Goal: Task Accomplishment & Management: Use online tool/utility

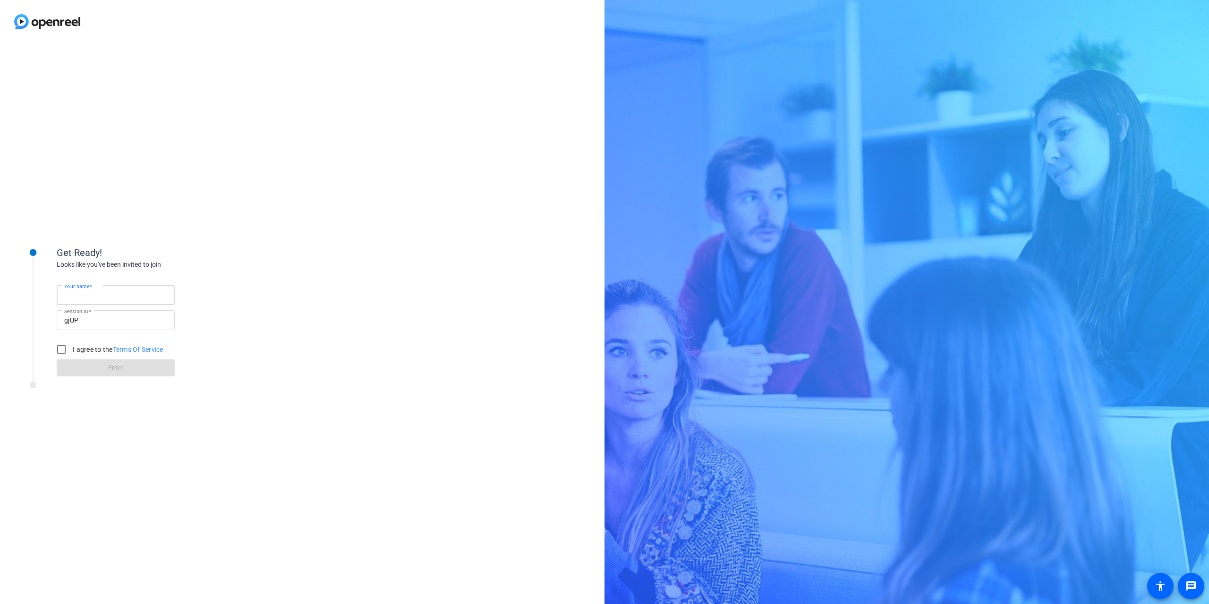
click at [129, 299] on input "Your name" at bounding box center [115, 295] width 103 height 11
type input "[PERSON_NAME]"
click at [60, 350] on input "I agree to the Terms Of Service" at bounding box center [61, 349] width 19 height 19
checkbox input "true"
click at [102, 366] on span at bounding box center [116, 368] width 118 height 23
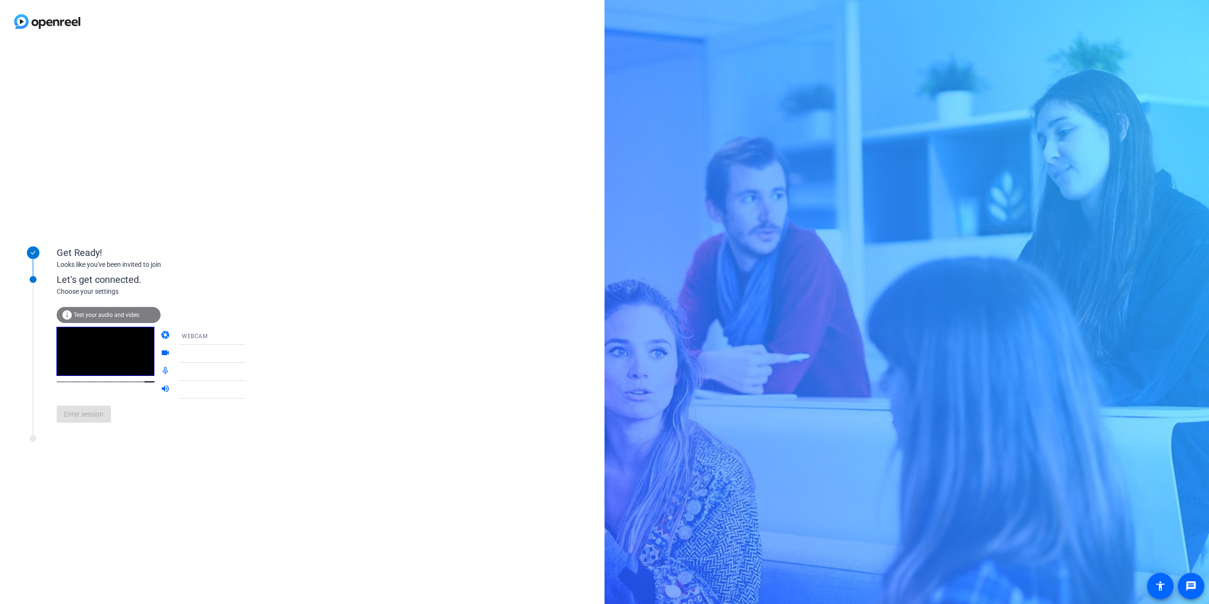
click at [85, 315] on span "Test your audio and video" at bounding box center [107, 315] width 66 height 7
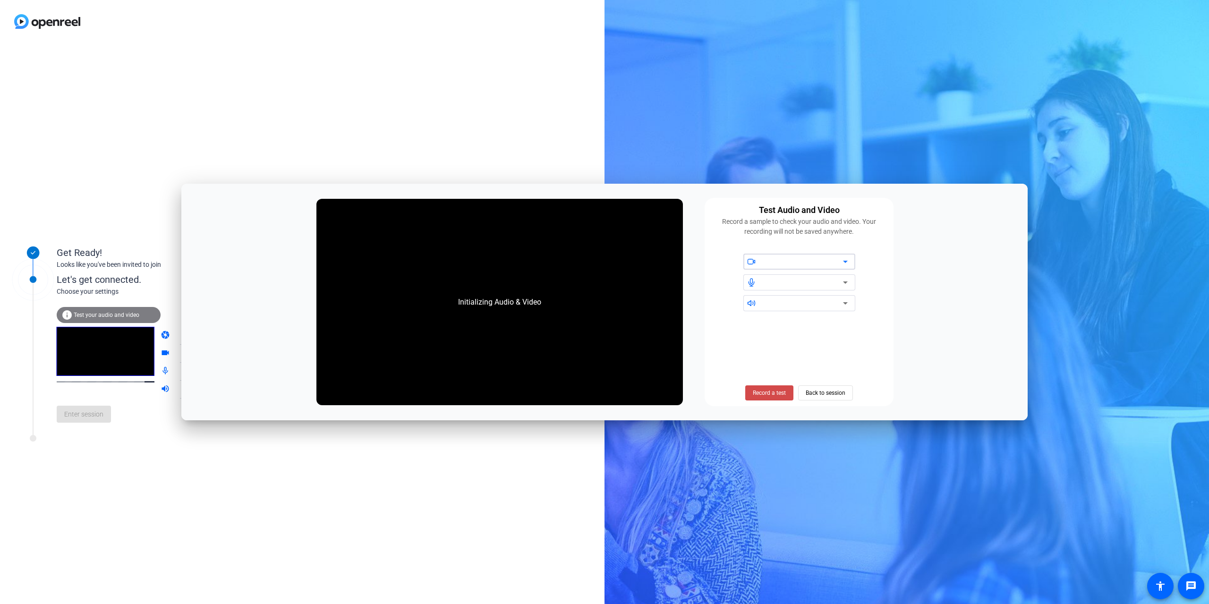
click at [775, 390] on span "Record a test" at bounding box center [769, 393] width 33 height 9
click at [761, 393] on span "Stop Testing (6s)" at bounding box center [769, 393] width 43 height 9
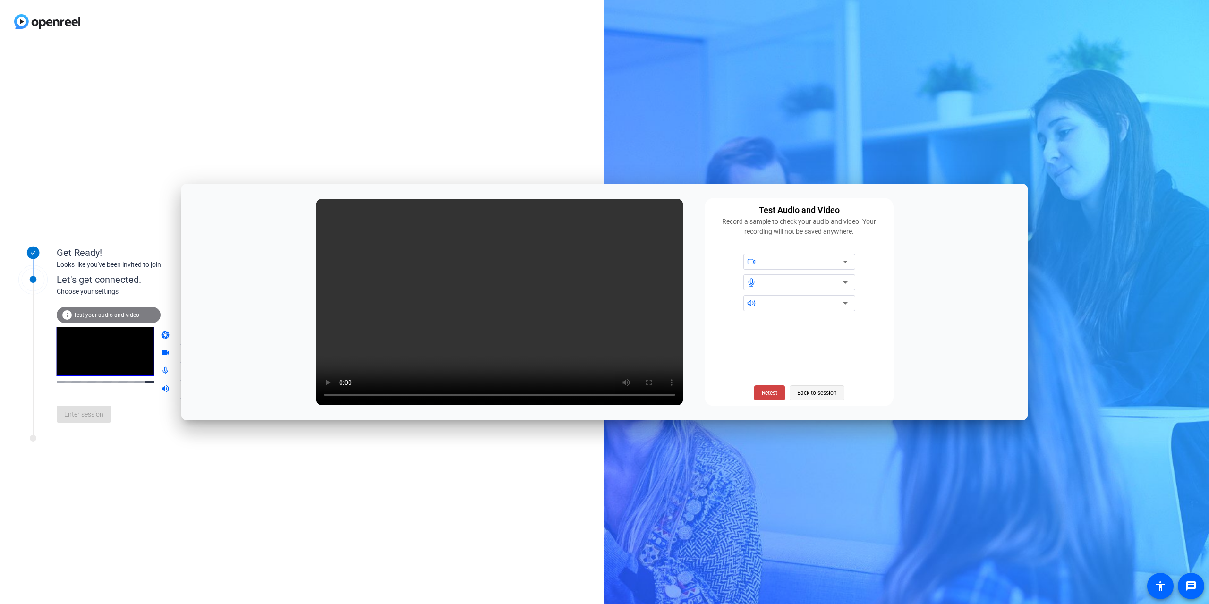
click at [812, 390] on span "Back to session" at bounding box center [817, 393] width 40 height 18
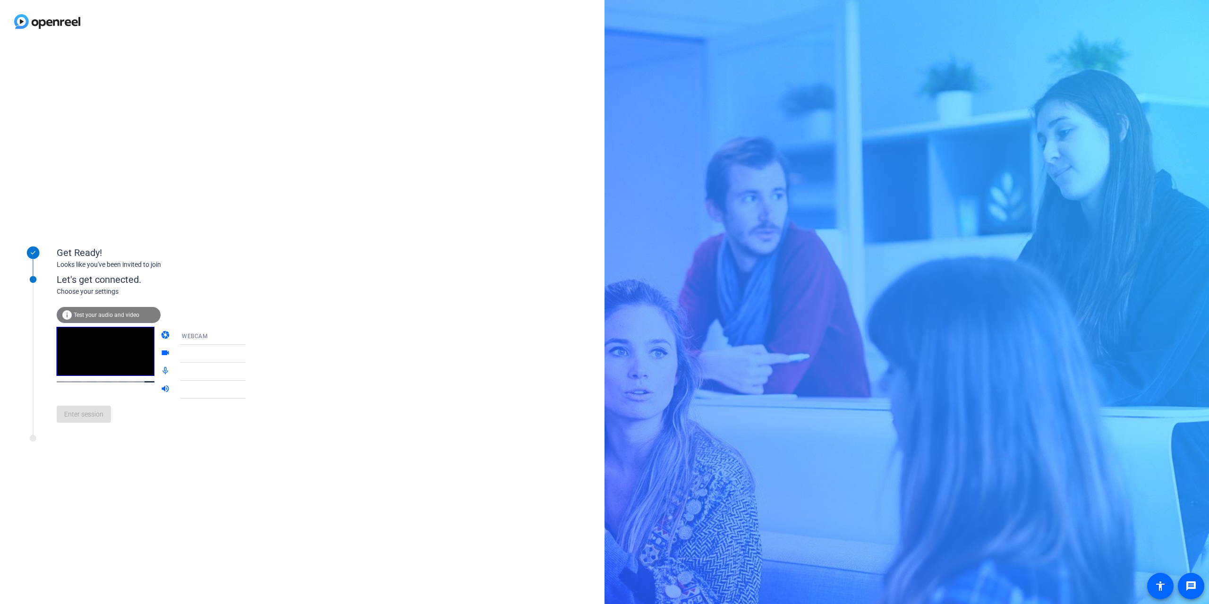
click at [87, 355] on video at bounding box center [106, 351] width 98 height 49
click at [190, 358] on div at bounding box center [217, 353] width 70 height 11
click at [249, 354] on icon at bounding box center [254, 353] width 11 height 11
click at [188, 352] on div at bounding box center [217, 353] width 70 height 11
click at [105, 318] on span "Test your audio and video" at bounding box center [107, 315] width 66 height 7
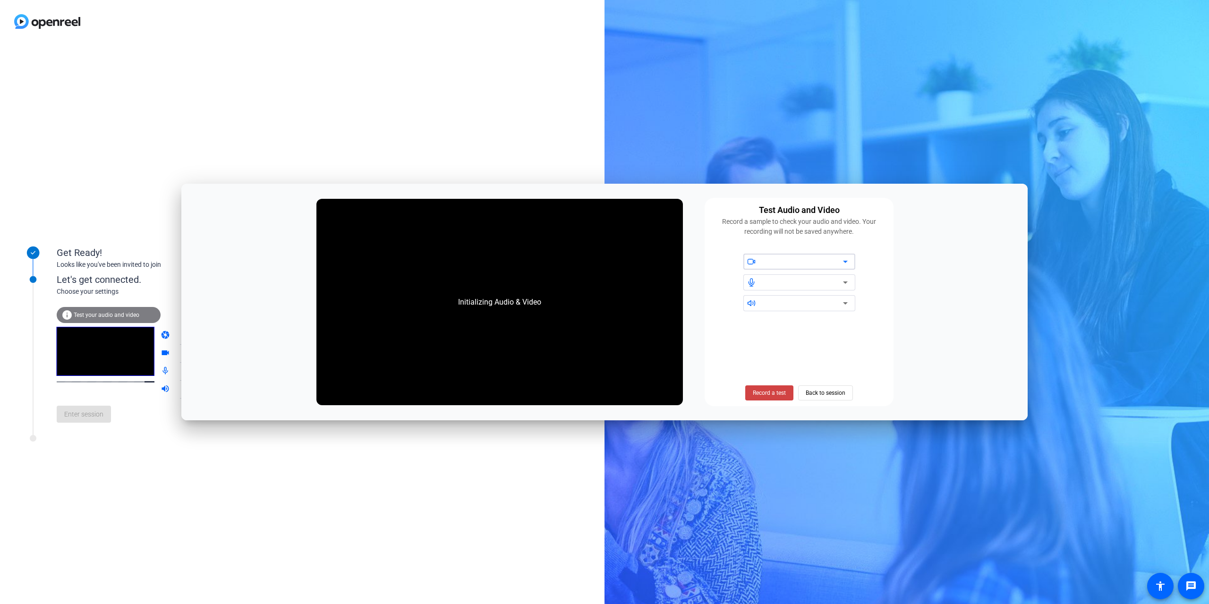
click at [776, 262] on div at bounding box center [803, 261] width 80 height 11
click at [768, 394] on span "Record a test" at bounding box center [769, 393] width 33 height 9
click at [843, 303] on icon at bounding box center [845, 303] width 11 height 11
click at [845, 280] on icon at bounding box center [845, 282] width 11 height 11
click at [847, 264] on icon at bounding box center [845, 261] width 11 height 11
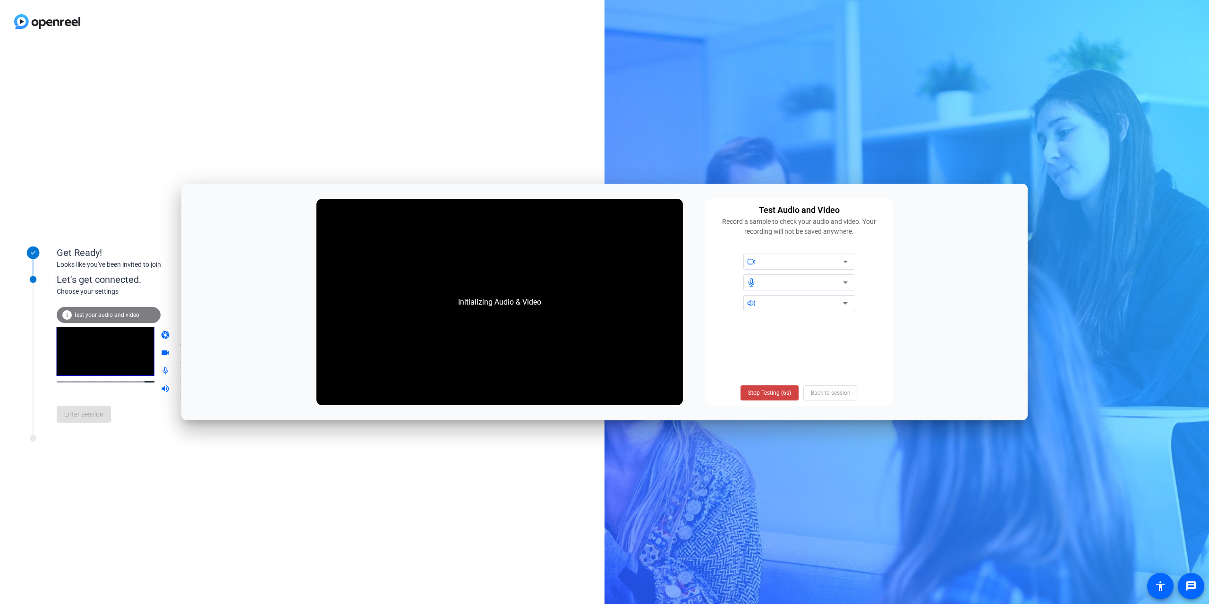
click at [809, 385] on div "Stop Testing (6s) Back to session" at bounding box center [800, 392] width 118 height 15
click at [831, 398] on div "Stop Testing (6s) Back to session" at bounding box center [800, 392] width 118 height 15
click at [776, 394] on span "Stop Testing (6s)" at bounding box center [769, 393] width 43 height 9
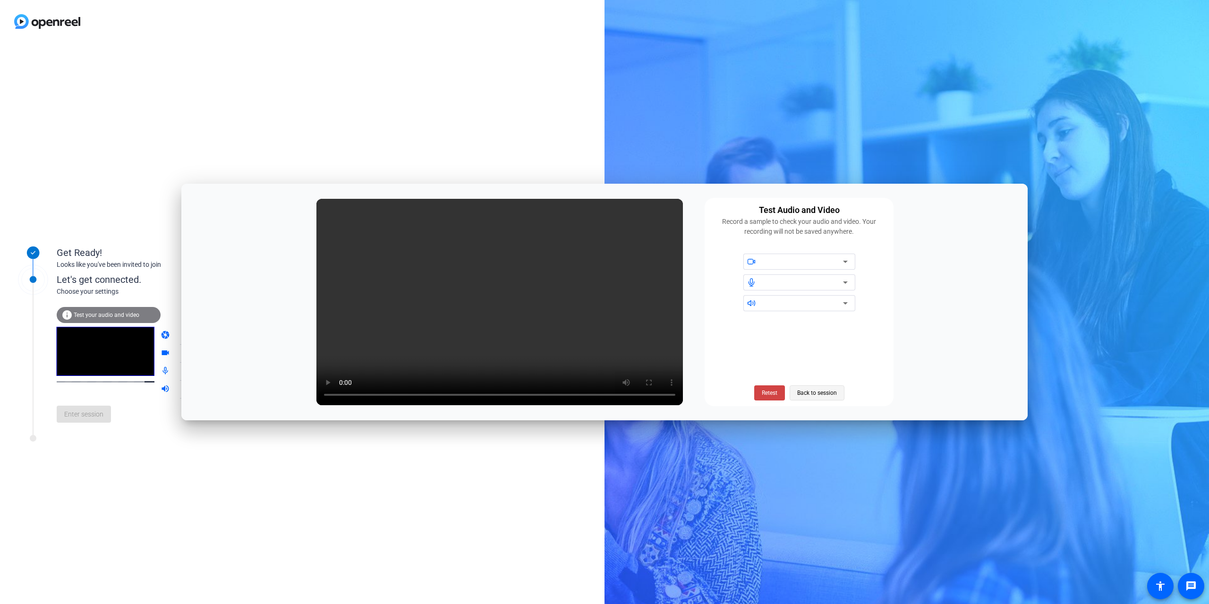
click at [815, 392] on span "Back to session" at bounding box center [817, 393] width 40 height 18
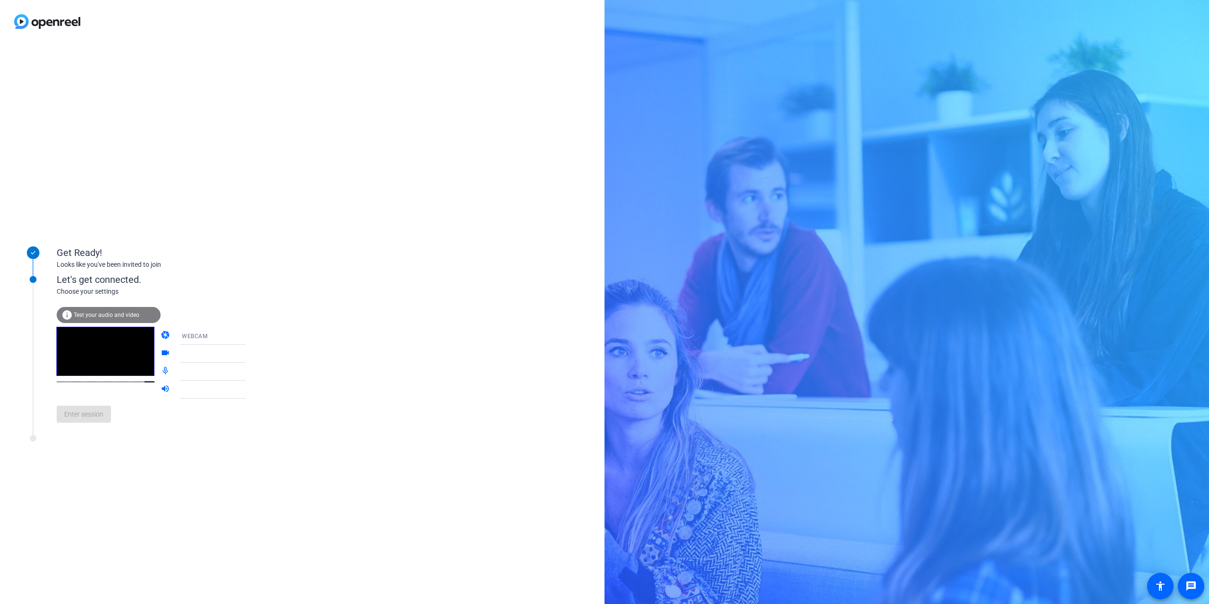
click at [78, 417] on div "Enter session" at bounding box center [161, 414] width 208 height 31
click at [82, 284] on div "Let's get connected." at bounding box center [161, 280] width 208 height 14
click at [188, 350] on div at bounding box center [217, 353] width 70 height 11
click at [249, 351] on icon at bounding box center [254, 353] width 11 height 11
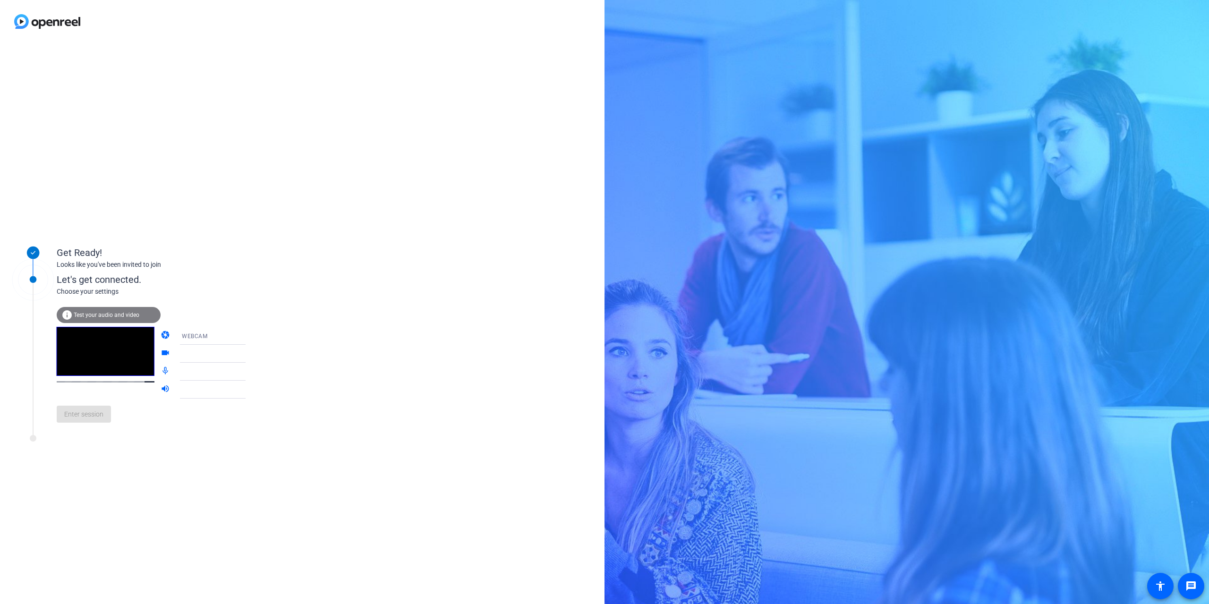
click at [249, 351] on icon at bounding box center [254, 353] width 11 height 11
click at [224, 352] on div at bounding box center [217, 353] width 70 height 11
click at [91, 415] on span "Enter session" at bounding box center [83, 414] width 39 height 10
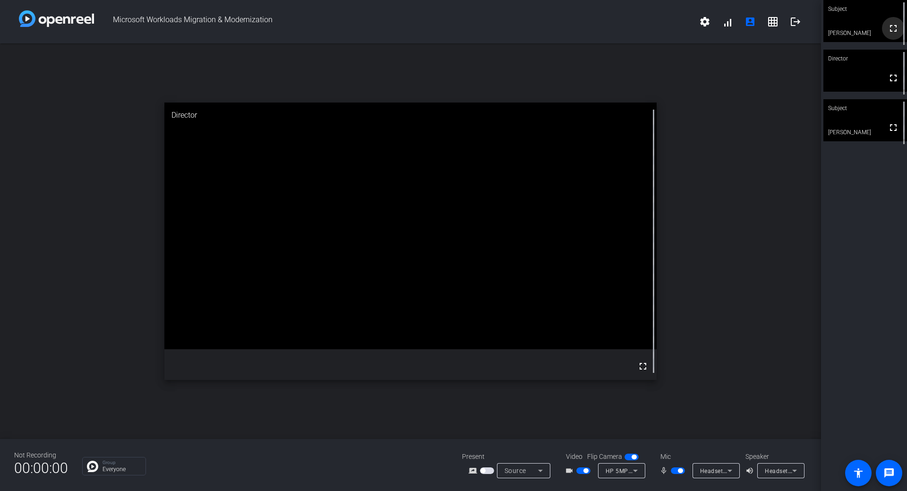
click at [892, 34] on mat-icon "fullscreen" at bounding box center [892, 28] width 11 height 11
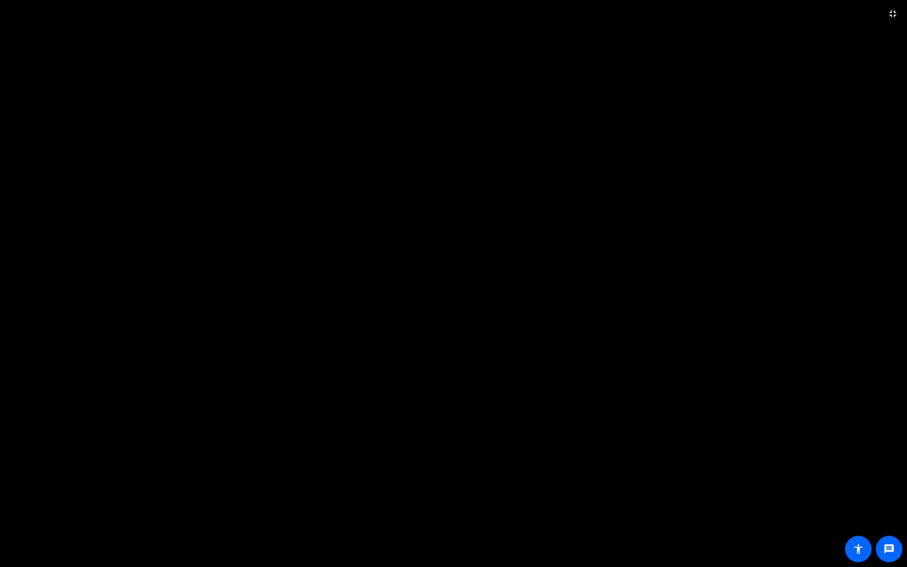
click at [741, 95] on video at bounding box center [453, 283] width 907 height 567
click at [890, 11] on mat-icon "fullscreen_exit" at bounding box center [892, 13] width 11 height 11
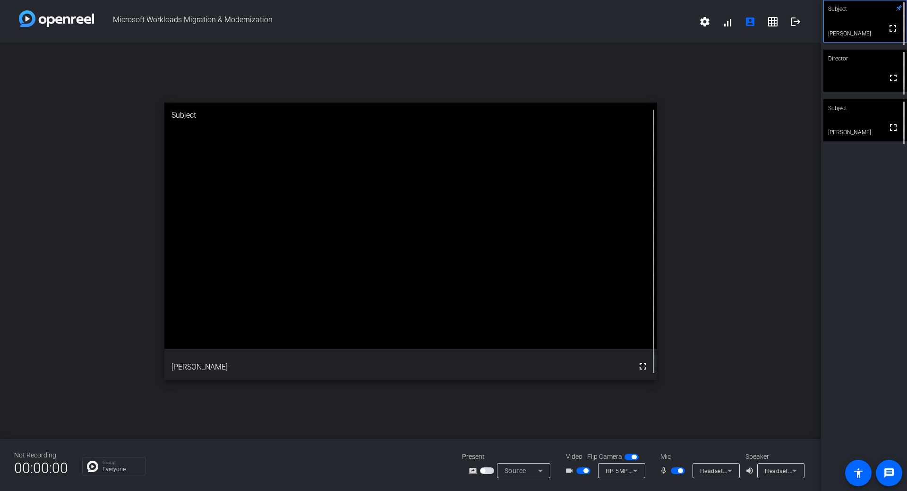
click at [731, 126] on div "open_in_new Subject fullscreen Nidhi Gupta" at bounding box center [410, 240] width 821 height 395
click at [798, 26] on mat-icon "logout" at bounding box center [795, 21] width 11 height 11
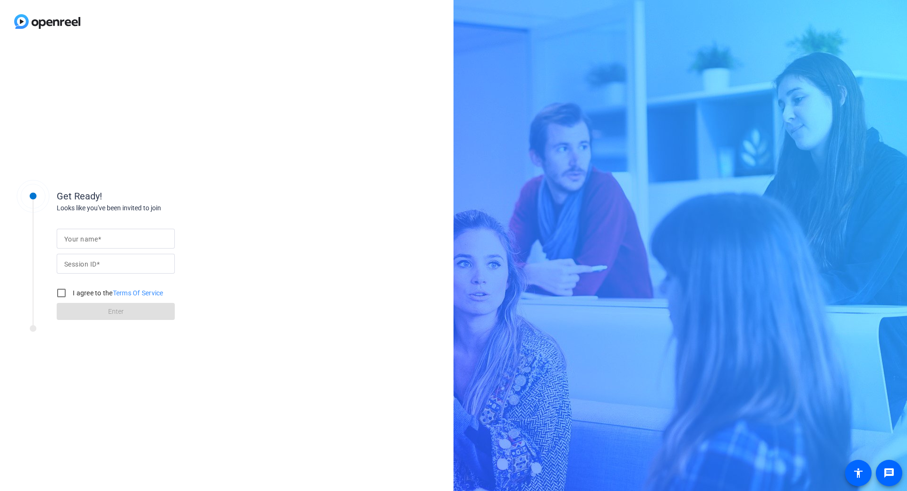
click at [92, 241] on mat-label "Your name" at bounding box center [81, 239] width 34 height 8
click at [92, 241] on input "Your name" at bounding box center [115, 238] width 103 height 11
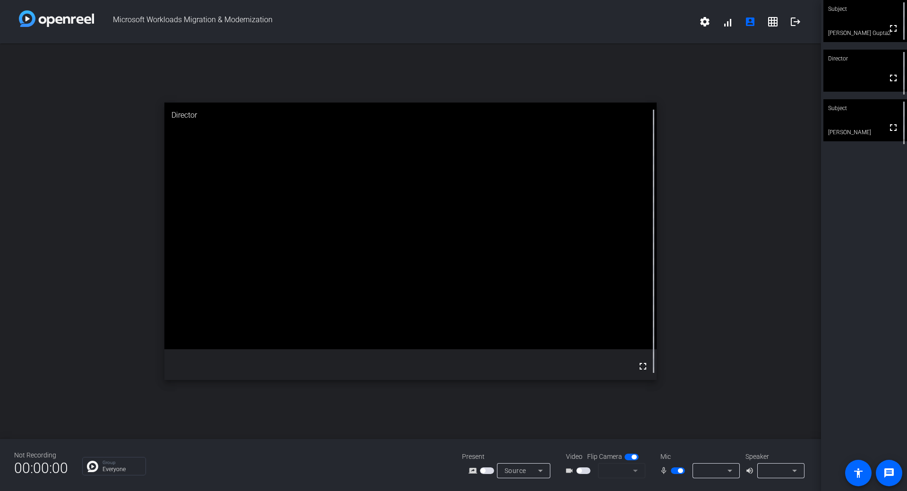
click at [86, 267] on div "open_in_new Director fullscreen" at bounding box center [410, 240] width 821 height 395
